Goal: Task Accomplishment & Management: Complete application form

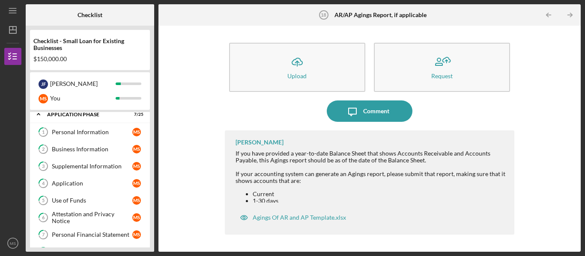
scroll to position [9, 0]
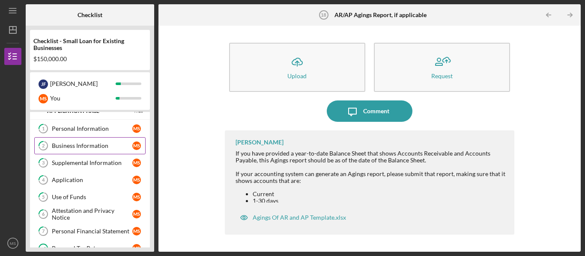
click at [92, 144] on div "Business Information" at bounding box center [92, 146] width 80 height 7
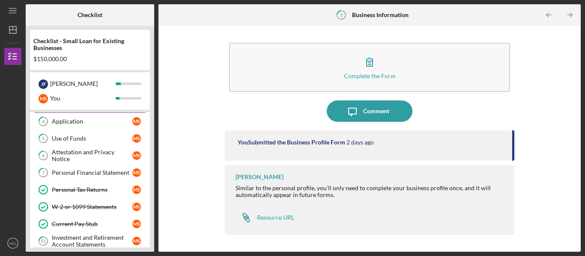
scroll to position [68, 0]
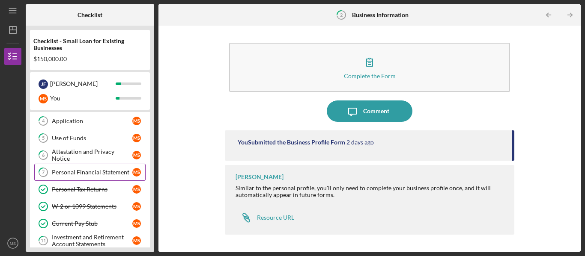
click at [78, 170] on div "Personal Financial Statement" at bounding box center [92, 172] width 80 height 7
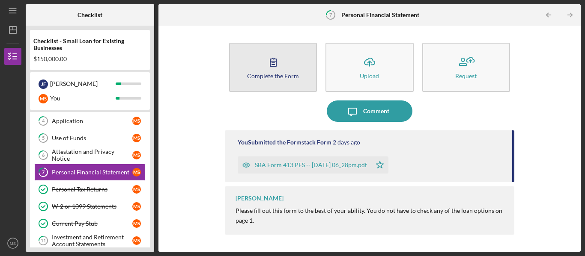
click at [262, 68] on icon "button" at bounding box center [272, 61] width 21 height 21
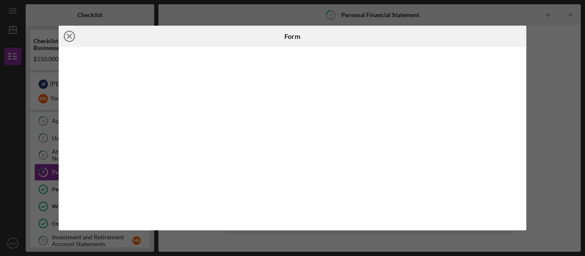
click at [70, 37] on line at bounding box center [69, 36] width 4 height 4
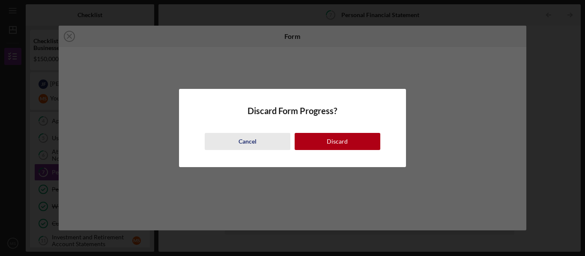
click at [244, 139] on div "Cancel" at bounding box center [247, 141] width 18 height 17
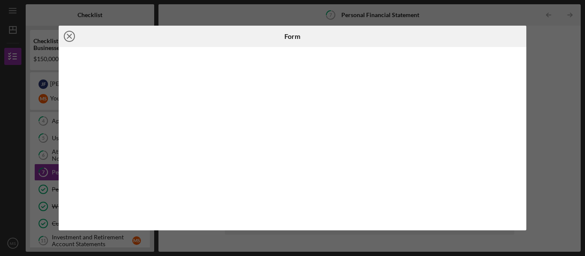
click at [68, 30] on icon "Icon/Close" at bounding box center [69, 36] width 21 height 21
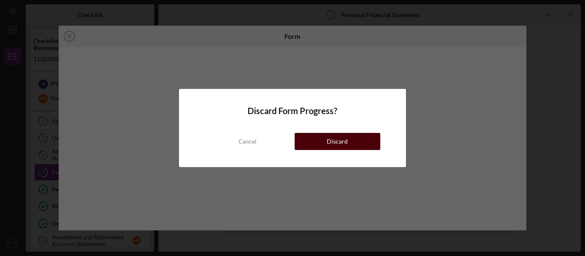
click at [343, 134] on div "Discard" at bounding box center [337, 141] width 21 height 17
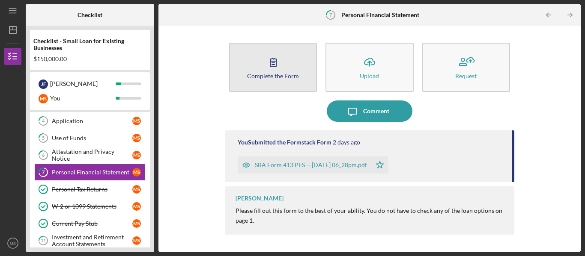
click at [248, 60] on button "Complete the Form Form" at bounding box center [273, 67] width 88 height 49
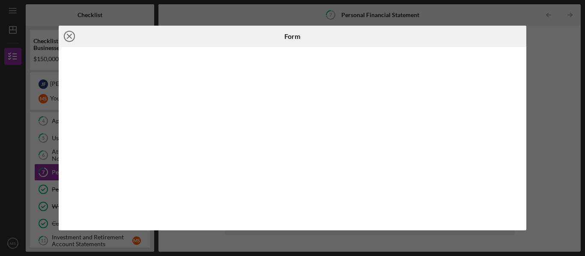
click at [69, 39] on icon "Icon/Close" at bounding box center [69, 36] width 21 height 21
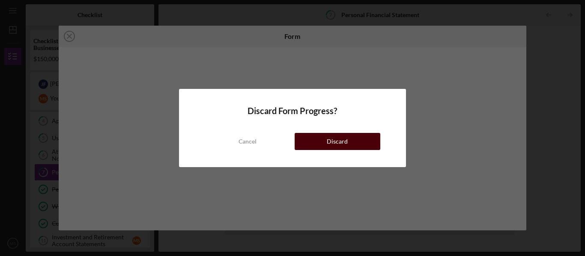
click at [299, 140] on button "Discard" at bounding box center [338, 141] width 86 height 17
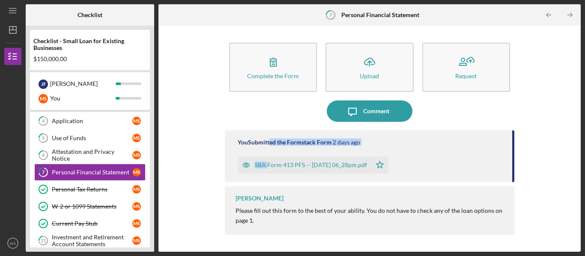
drag, startPoint x: 268, startPoint y: 148, endPoint x: 268, endPoint y: 168, distance: 20.1
click at [268, 168] on div "You Submitted the Formstack Form [DATE] SBA Form 413 PFS -- [DATE] 06_28pm.pdf …" at bounding box center [369, 157] width 289 height 52
click at [204, 141] on div "Complete the Form Form Icon/Upload Upload Request Icon/Message Comment You Subm…" at bounding box center [370, 139] width 414 height 218
click at [297, 210] on p "Please fill out this form to the best of your ability. You do not have to check…" at bounding box center [370, 215] width 270 height 19
click at [306, 104] on div "Icon/Message Comment" at bounding box center [369, 111] width 289 height 21
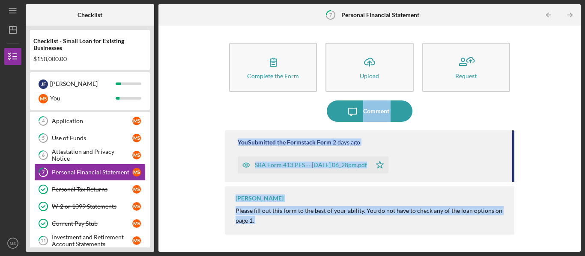
drag, startPoint x: 306, startPoint y: 104, endPoint x: 32, endPoint y: -43, distance: 311.2
click at [32, 0] on html "Icon/Menu 7 Personal Financial Statement Checklist Checklist - Small Loan for E…" at bounding box center [292, 128] width 585 height 256
